Goal: Complete application form

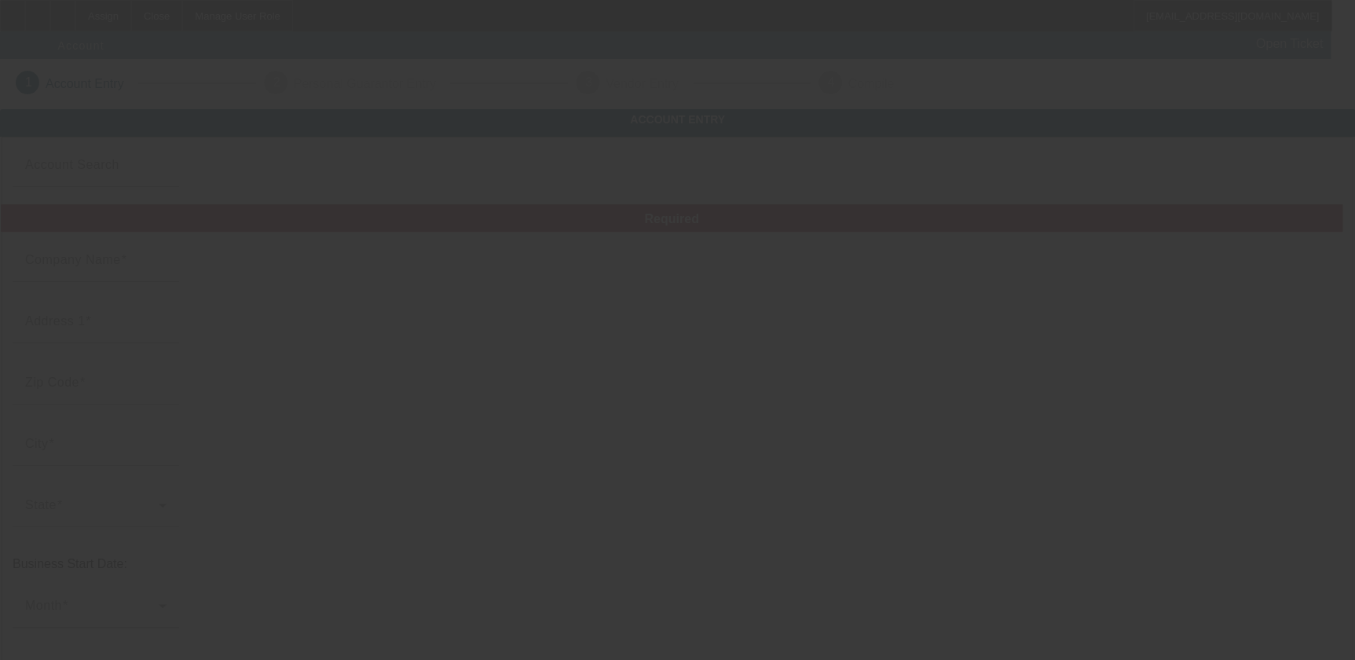
type input "Marathon Embroidery Co., Inc."
type input "11 South 36th Street"
type input "19104"
type input "Philadelphia"
type input "(215) 382-8000"
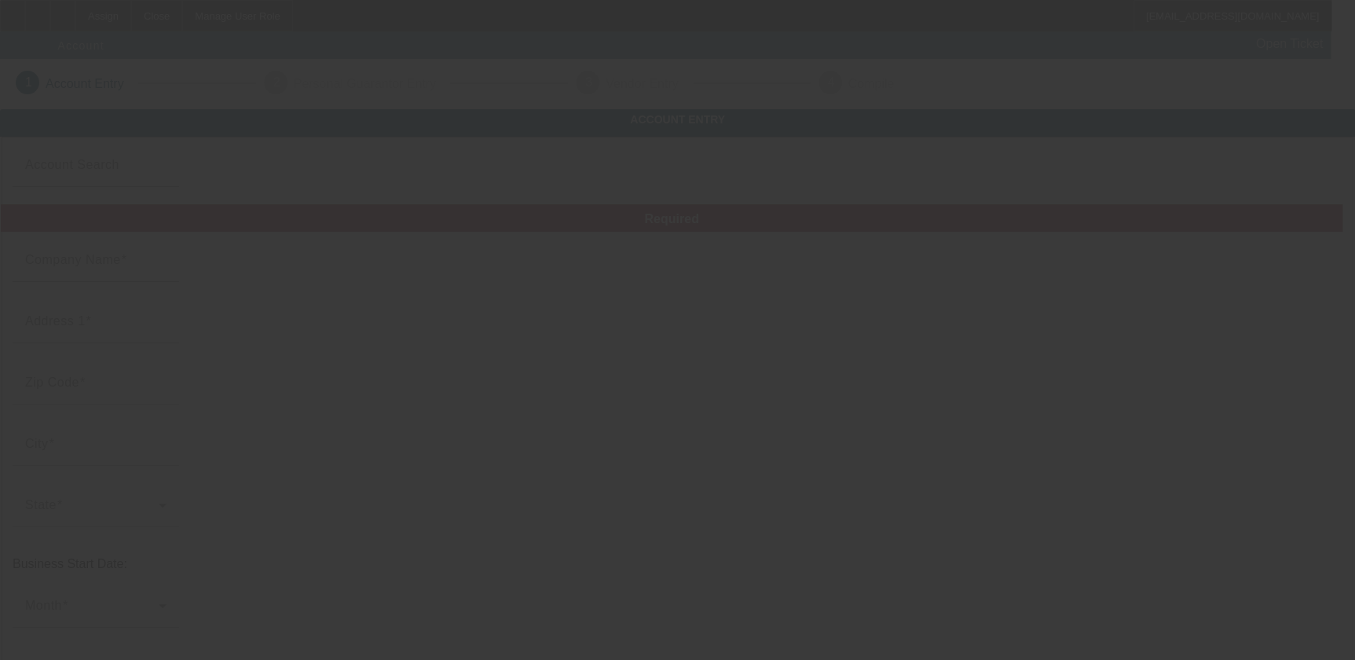
type input "Marathon Embroidery Co, Inc"
type input "19104"
type input "info@marathonembroidery.com"
type input "Philadelphia"
type input "(215) 382-8017"
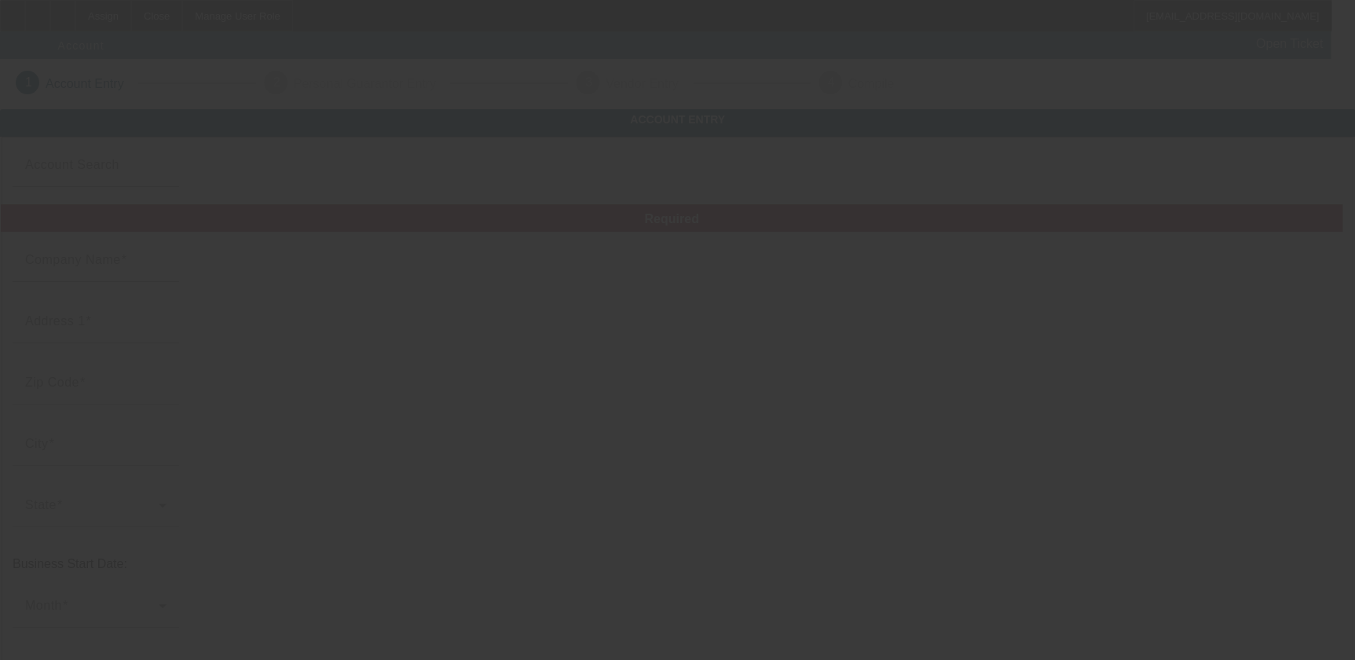
type input "233073073"
type input "https://www.marathonembroidery.com"
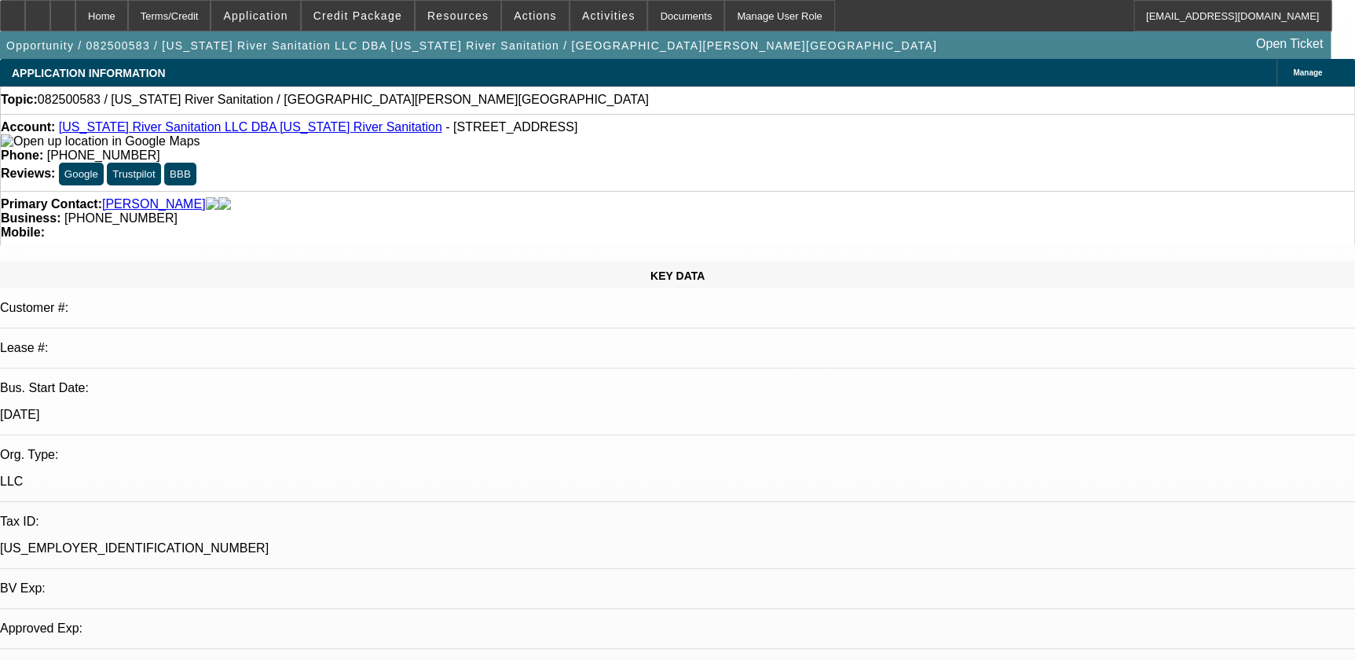
select select "0"
select select "2"
select select "0.1"
select select "4"
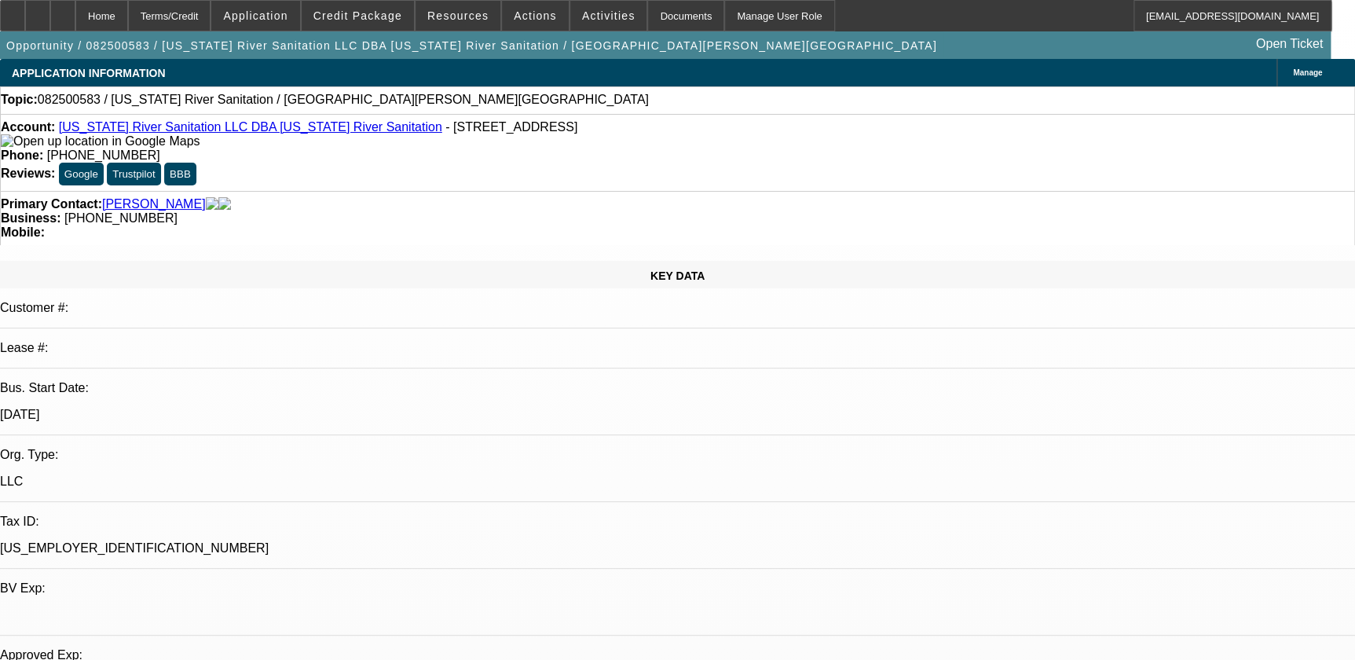
drag, startPoint x: 708, startPoint y: 411, endPoint x: 579, endPoint y: 207, distance: 241.8
click at [344, 19] on span "Credit Package" at bounding box center [357, 15] width 89 height 13
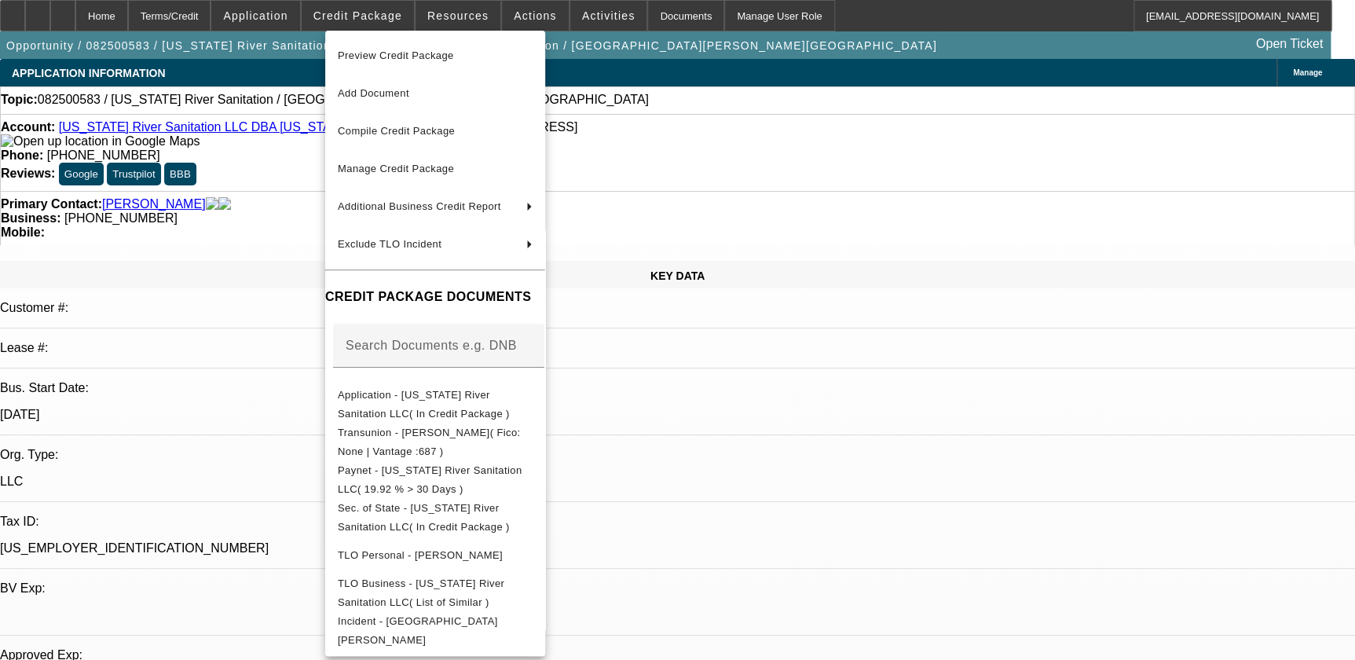
click at [207, 19] on div at bounding box center [677, 330] width 1355 height 660
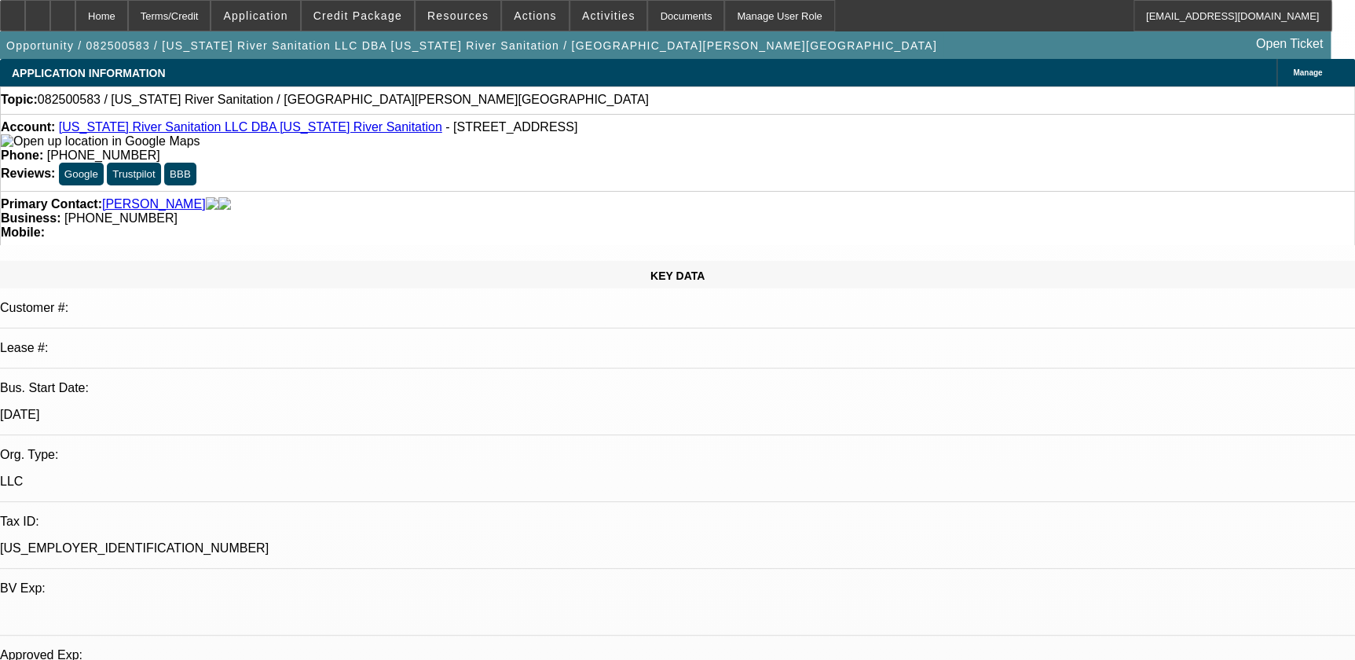
click at [207, 19] on div "Terms/Credit" at bounding box center [169, 15] width 83 height 31
click at [287, 13] on span "Application" at bounding box center [255, 15] width 64 height 13
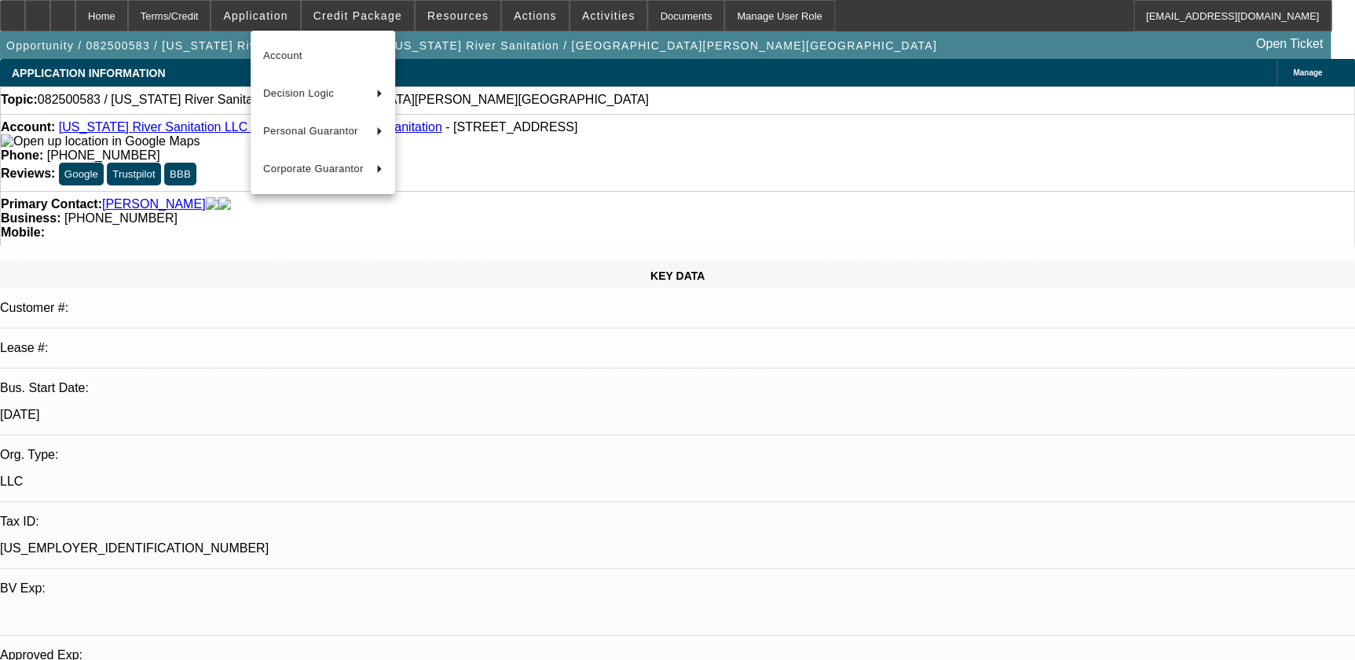
click at [359, 17] on div at bounding box center [677, 330] width 1355 height 660
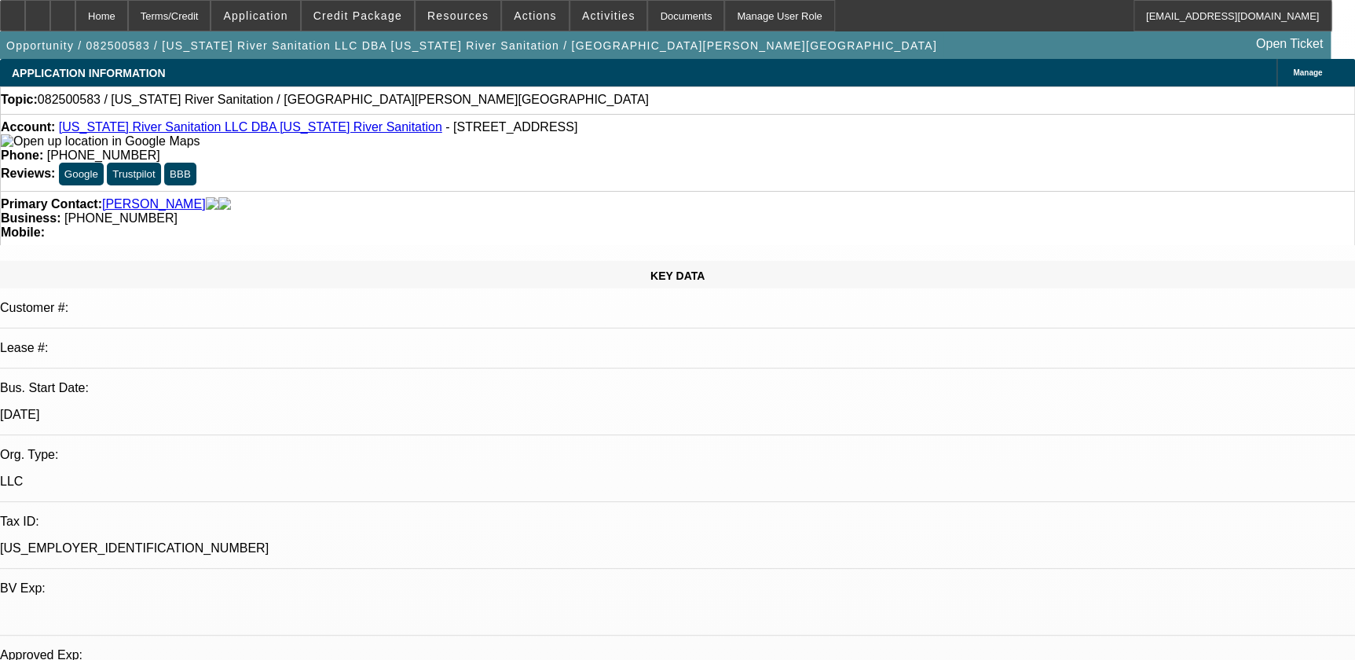
click at [359, 17] on span "Credit Package" at bounding box center [357, 15] width 89 height 13
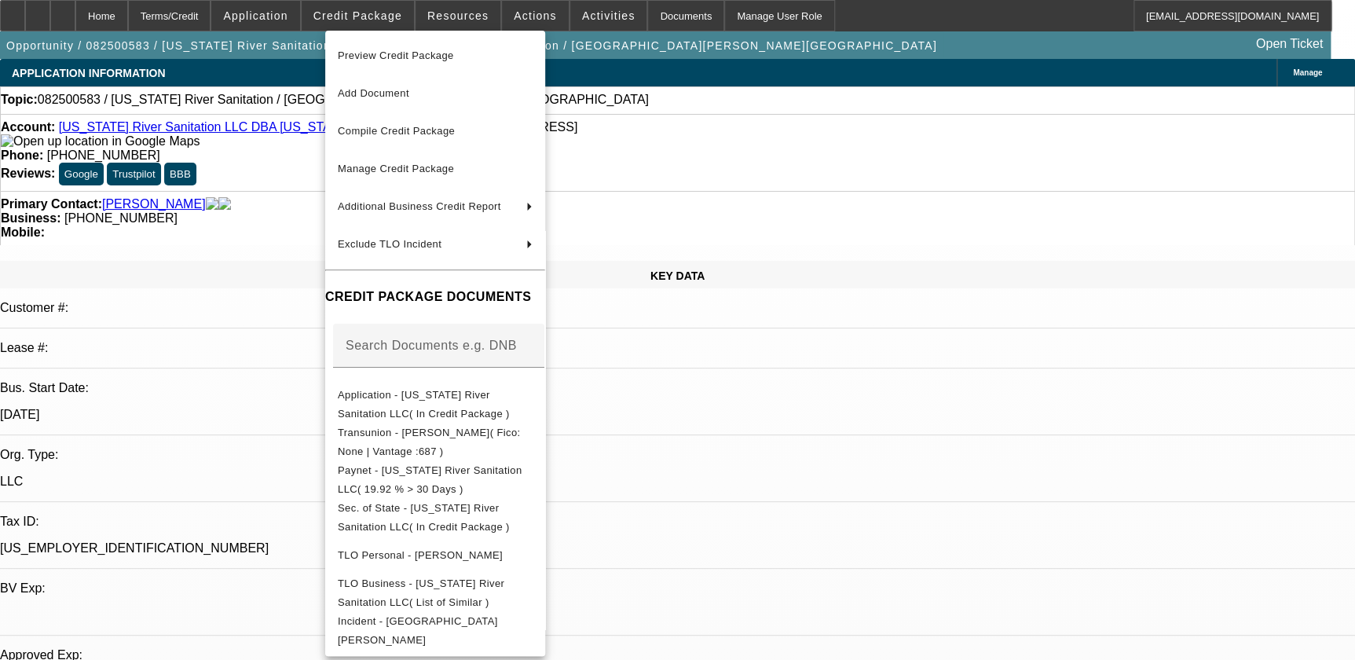
click at [529, 9] on div at bounding box center [677, 330] width 1355 height 660
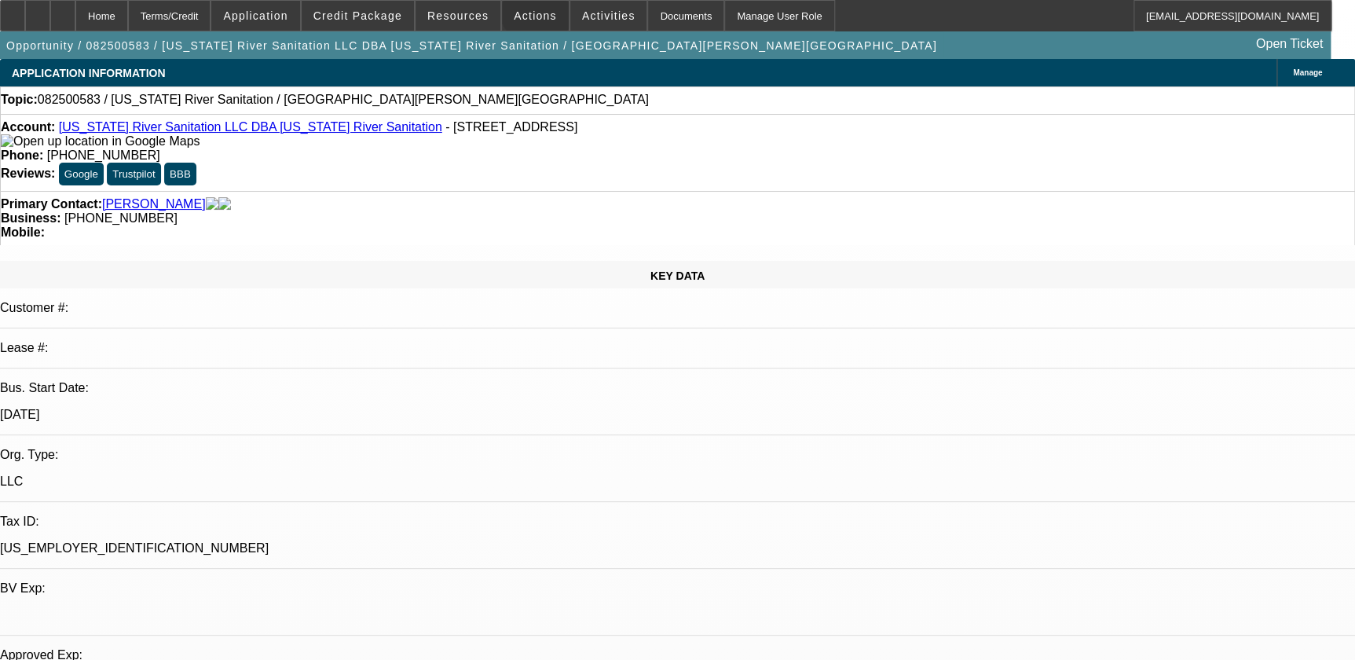
click at [529, 9] on span at bounding box center [535, 16] width 67 height 38
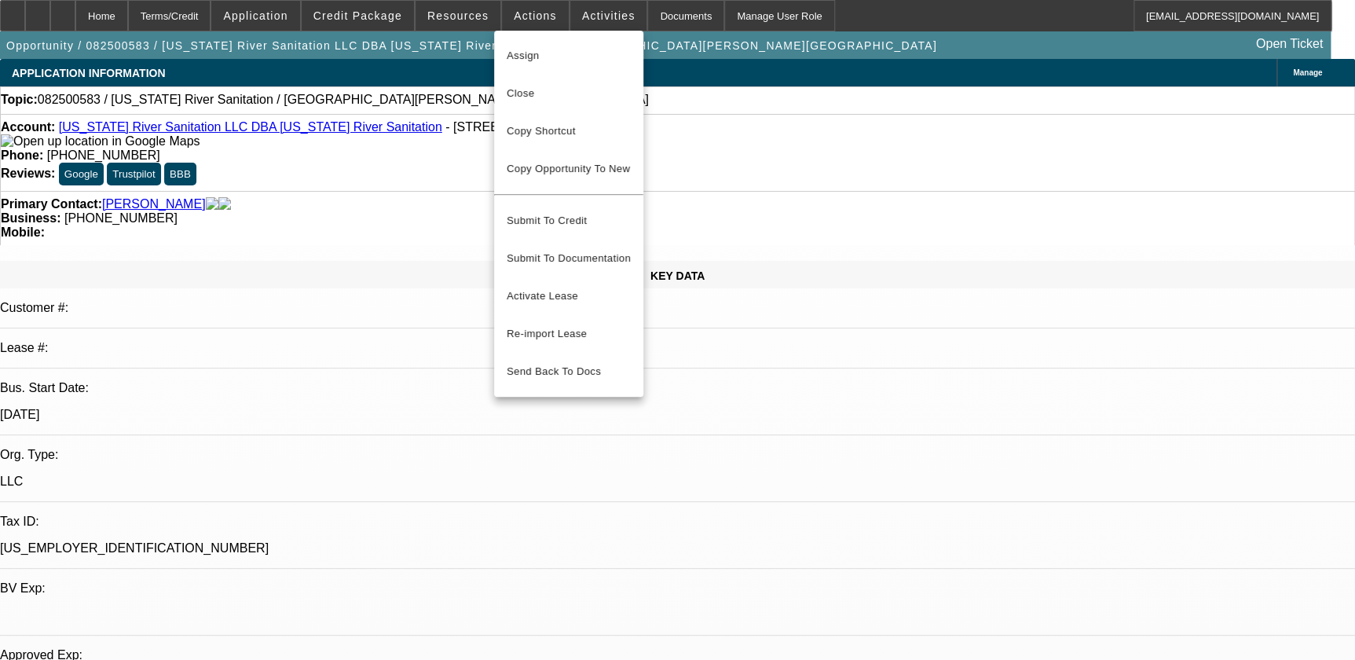
click at [315, 105] on div at bounding box center [677, 330] width 1355 height 660
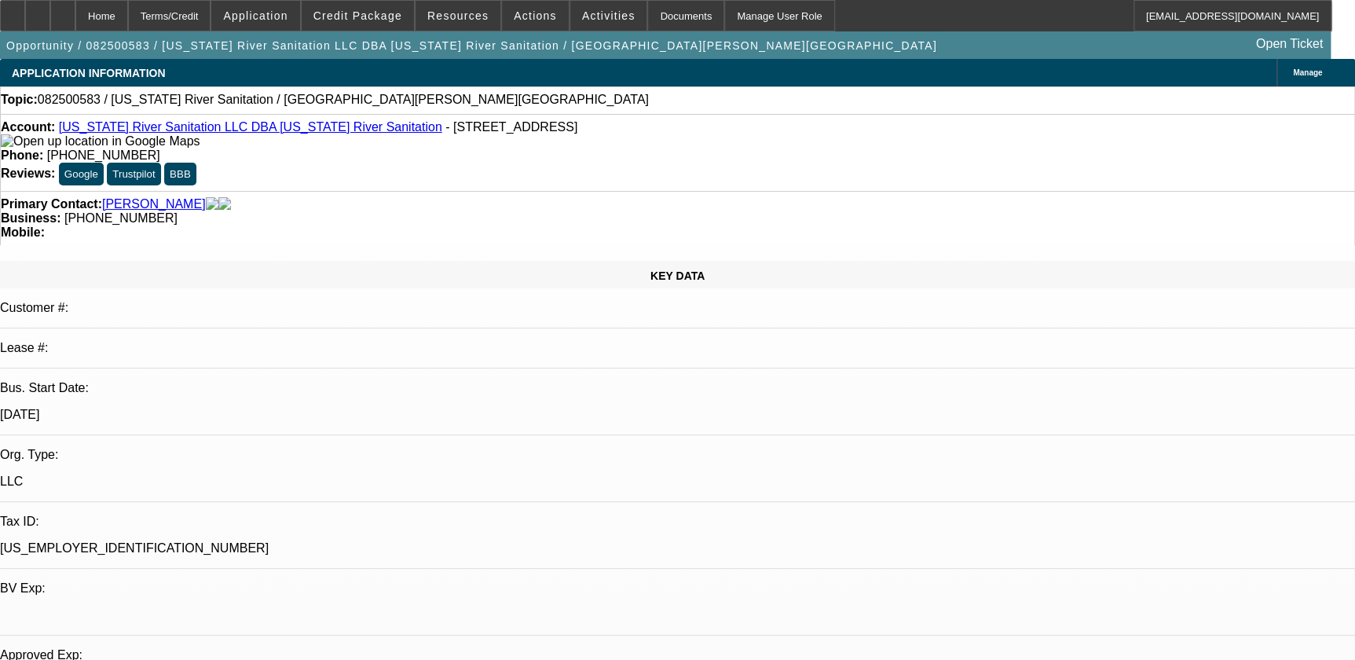
drag, startPoint x: 477, startPoint y: 342, endPoint x: 440, endPoint y: 141, distance: 204.5
drag, startPoint x: 660, startPoint y: 354, endPoint x: 569, endPoint y: 70, distance: 298.8
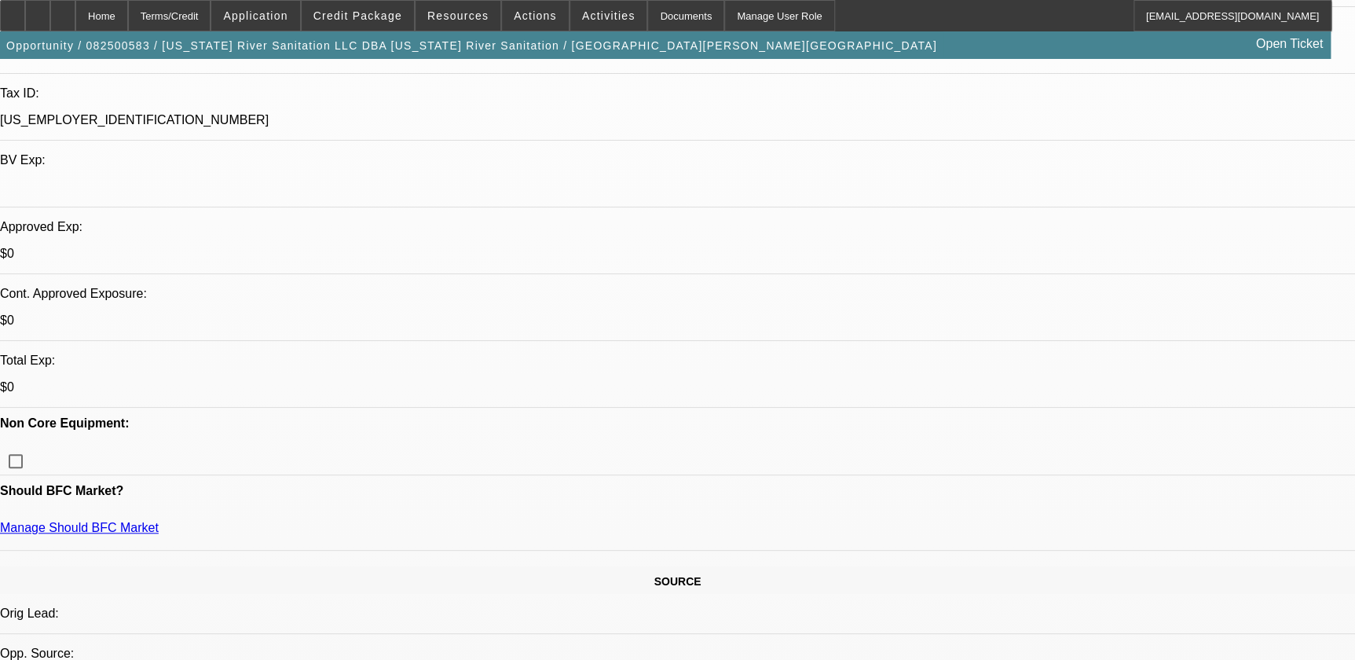
scroll to position [499, 0]
